Goal: Task Accomplishment & Management: Manage account settings

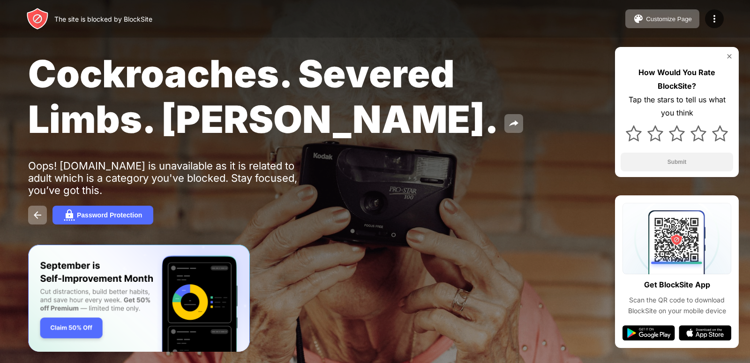
click at [732, 59] on img at bounding box center [730, 57] width 8 height 8
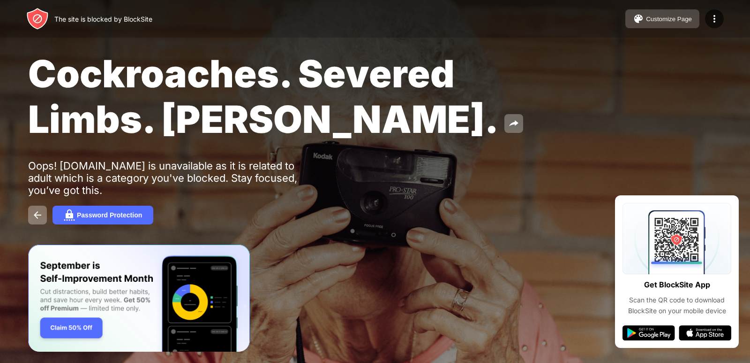
click at [641, 12] on button "Customize Page" at bounding box center [663, 18] width 74 height 19
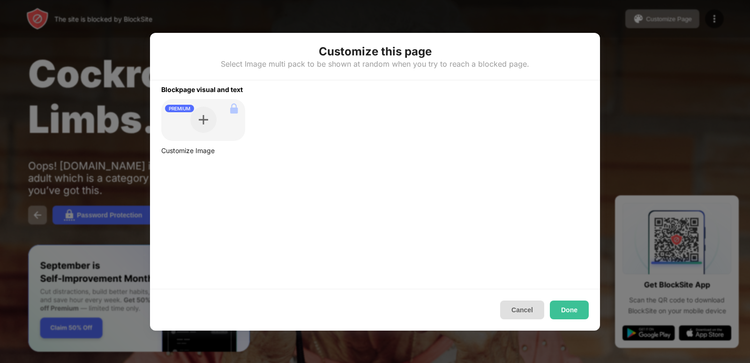
click at [517, 307] on button "Cancel" at bounding box center [522, 309] width 44 height 19
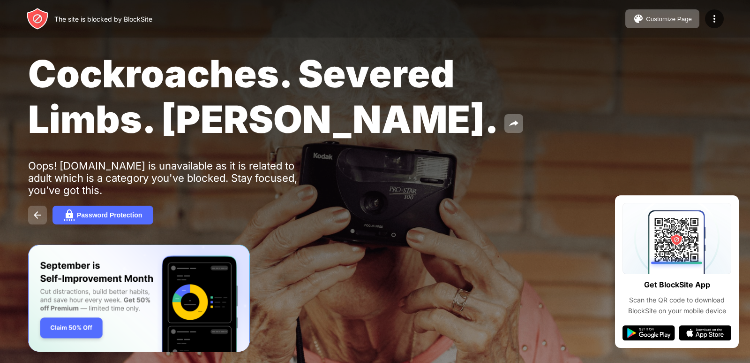
click at [36, 208] on button at bounding box center [37, 214] width 19 height 19
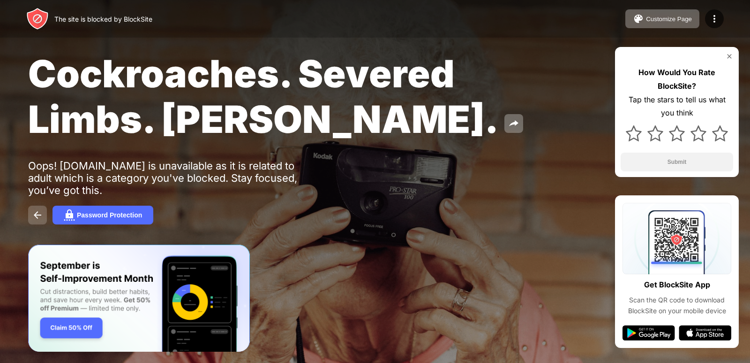
drag, startPoint x: 0, startPoint y: 0, endPoint x: 35, endPoint y: 210, distance: 213.0
click at [35, 210] on img at bounding box center [37, 214] width 11 height 11
